Goal: Information Seeking & Learning: Learn about a topic

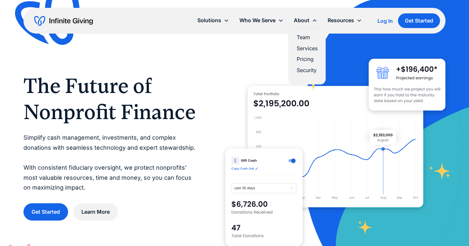
click at [306, 20] on div "About" at bounding box center [302, 20] width 16 height 9
click at [305, 38] on link "Team" at bounding box center [307, 37] width 21 height 9
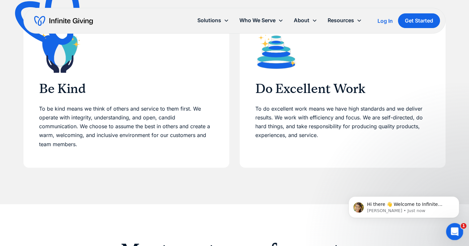
click at [447, 227] on div "Open Intercom Messenger" at bounding box center [454, 231] width 22 height 22
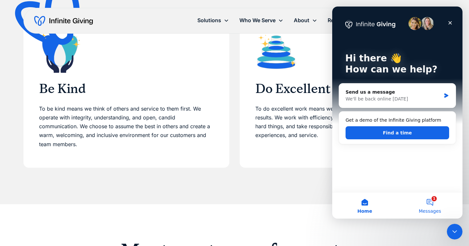
click at [436, 207] on button "1 Messages" at bounding box center [430, 205] width 65 height 26
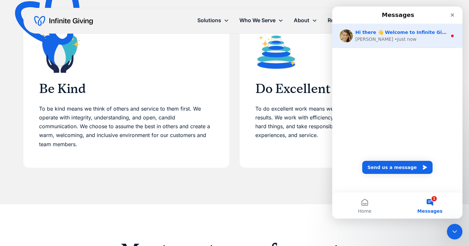
click at [410, 36] on div "Hi there 👋 Welcome to Infinite Giving. If you have any questions, just reply to…" at bounding box center [402, 32] width 92 height 7
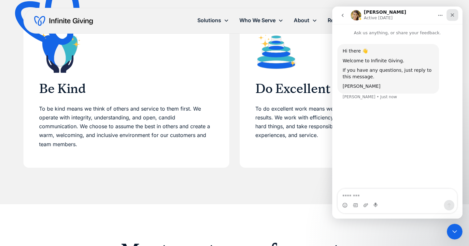
click at [449, 16] on div "Close" at bounding box center [453, 15] width 12 height 12
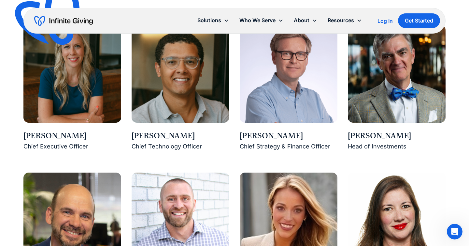
scroll to position [569, 0]
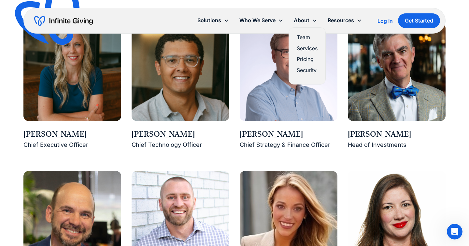
click at [313, 49] on link "Services" at bounding box center [307, 48] width 21 height 9
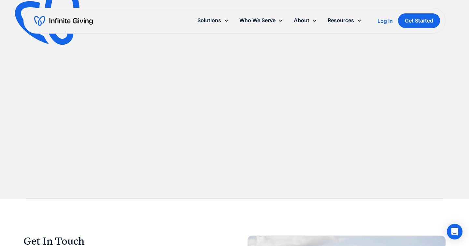
scroll to position [589, 0]
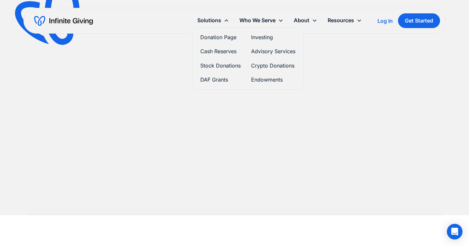
click at [223, 37] on link "Donation Page" at bounding box center [220, 37] width 40 height 9
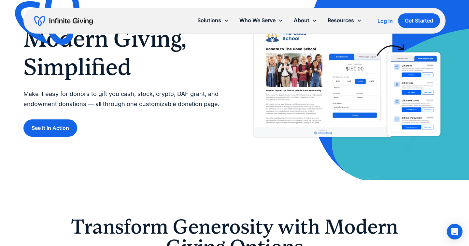
scroll to position [50, 0]
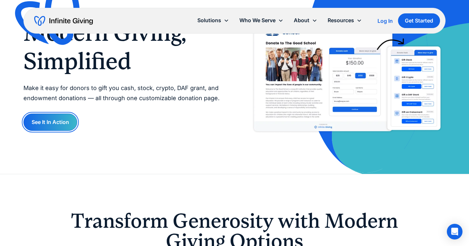
click at [42, 130] on link "See It In Action" at bounding box center [50, 121] width 54 height 17
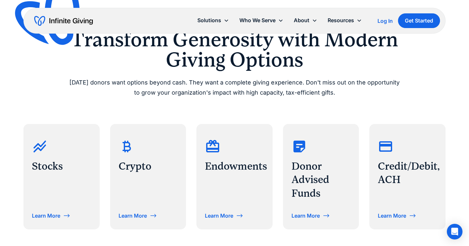
scroll to position [232, 0]
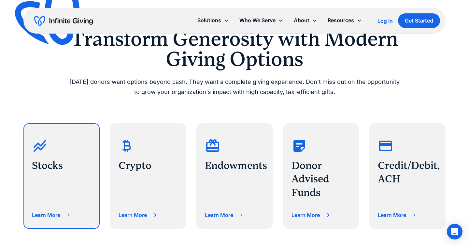
click at [71, 216] on icon at bounding box center [67, 215] width 8 height 8
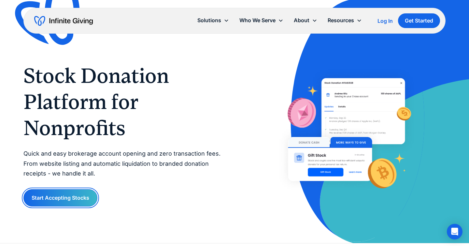
click at [77, 192] on link "Start Accepting Stocks" at bounding box center [60, 197] width 74 height 17
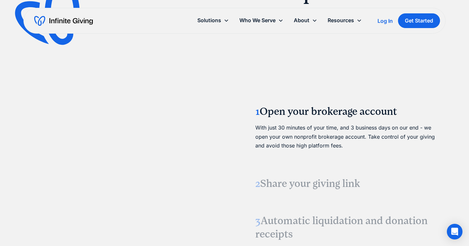
scroll to position [730, 0]
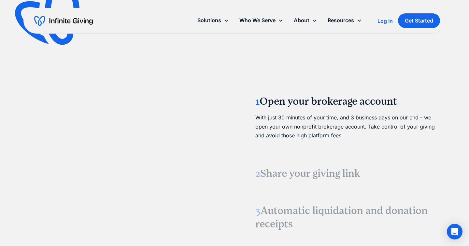
click at [171, 153] on video at bounding box center [123, 161] width 98 height 49
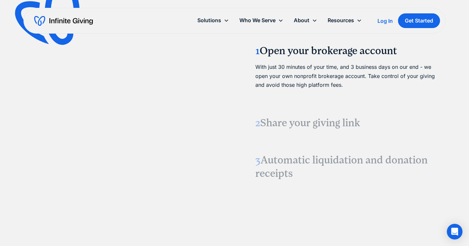
scroll to position [780, 0]
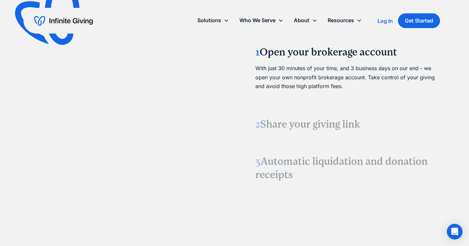
click at [299, 122] on h3 "2 Share your giving link" at bounding box center [347, 124] width 183 height 14
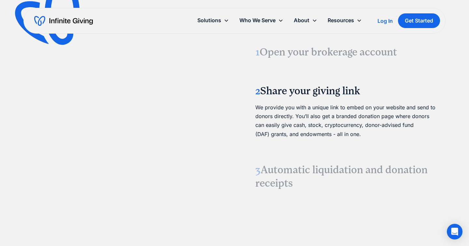
scroll to position [775, 0]
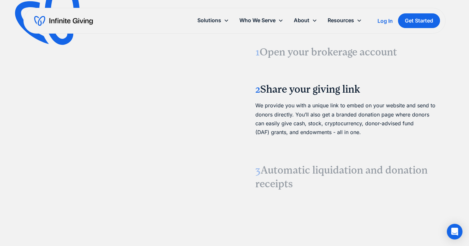
click at [287, 169] on h3 "3 Automatic liquidation and donation receipts" at bounding box center [347, 176] width 183 height 27
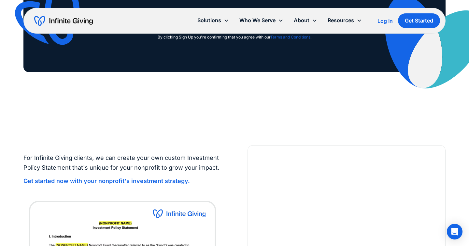
scroll to position [1447, 0]
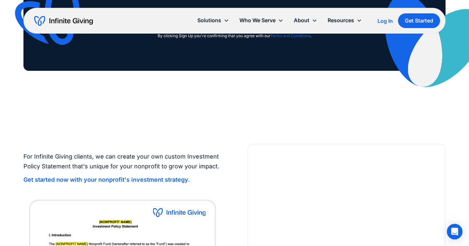
click at [90, 22] on img "home" at bounding box center [63, 21] width 59 height 10
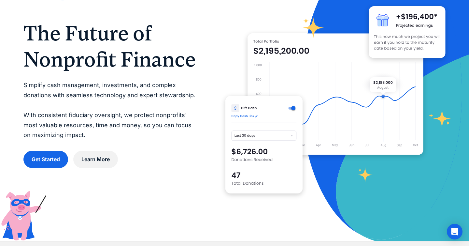
scroll to position [53, 0]
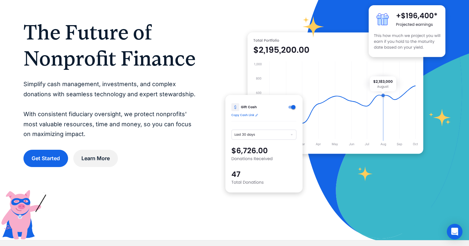
click at [294, 107] on img at bounding box center [264, 143] width 77 height 97
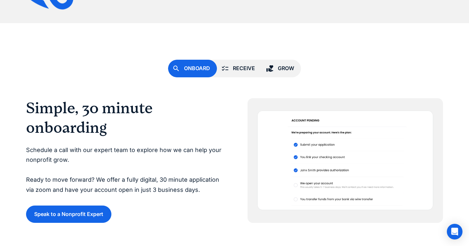
scroll to position [1420, 0]
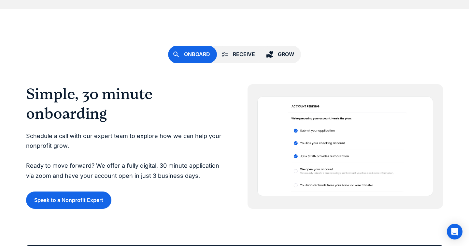
click at [242, 51] on div "Receive" at bounding box center [244, 54] width 22 height 9
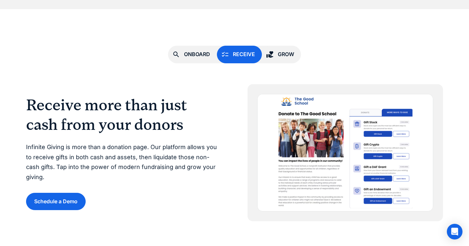
click at [272, 51] on icon at bounding box center [270, 54] width 7 height 7
